Goal: Check status: Check status

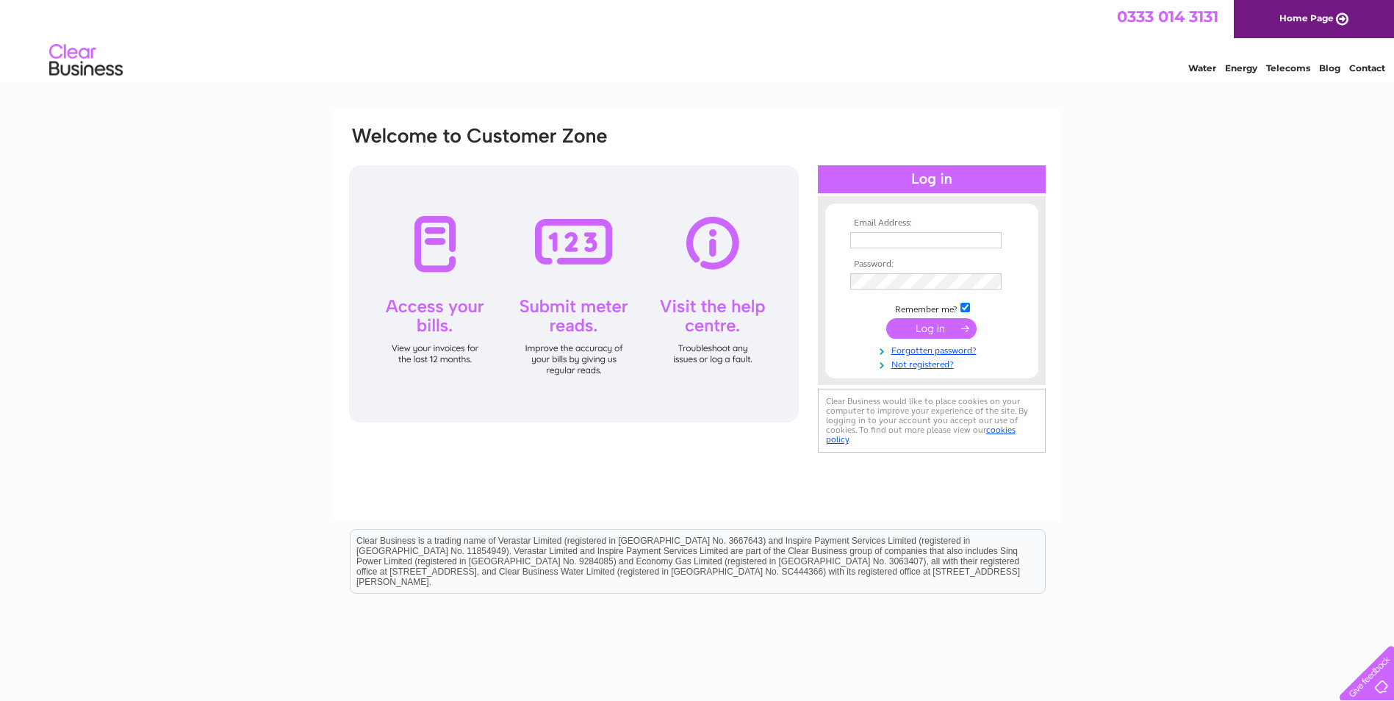
type input "tware216@hotmail.com"
click at [934, 329] on input "submit" at bounding box center [931, 328] width 90 height 21
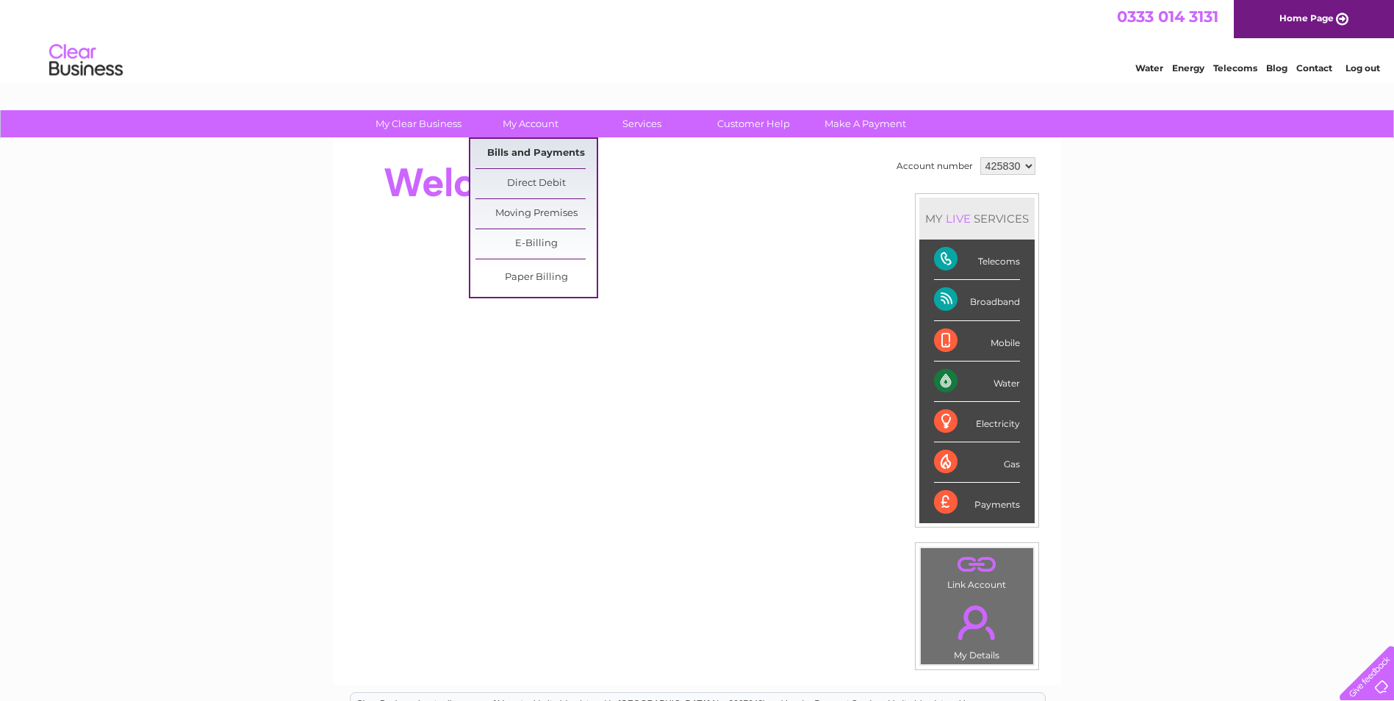
click at [521, 147] on link "Bills and Payments" at bounding box center [536, 153] width 121 height 29
